Goal: Transaction & Acquisition: Purchase product/service

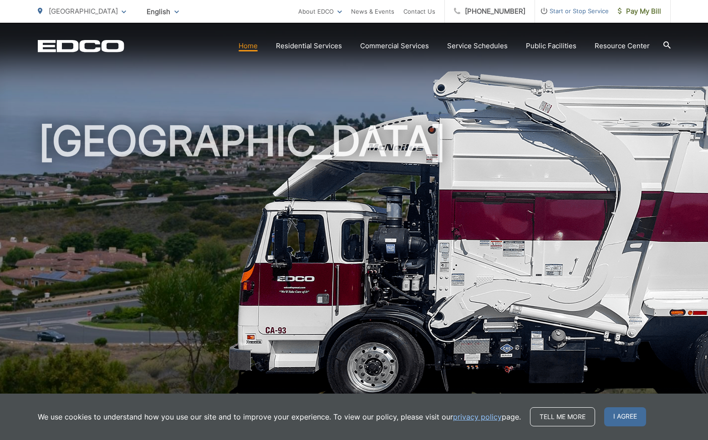
click at [252, 50] on link "Home" at bounding box center [248, 46] width 19 height 11
click at [632, 14] on span "Pay My Bill" at bounding box center [639, 11] width 43 height 11
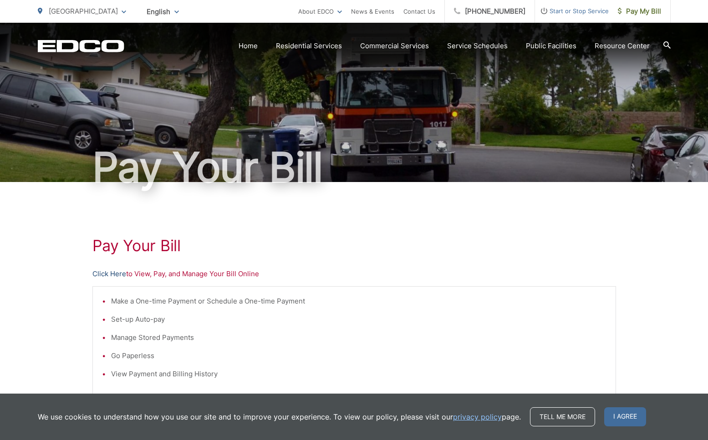
click at [107, 275] on link "Click Here" at bounding box center [109, 274] width 34 height 11
